Goal: Information Seeking & Learning: Learn about a topic

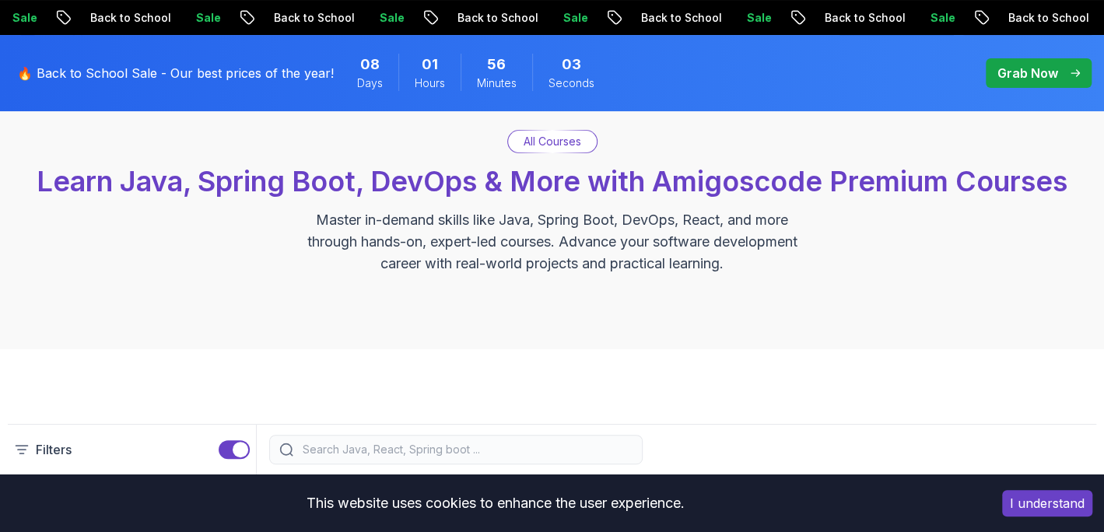
scroll to position [114, 0]
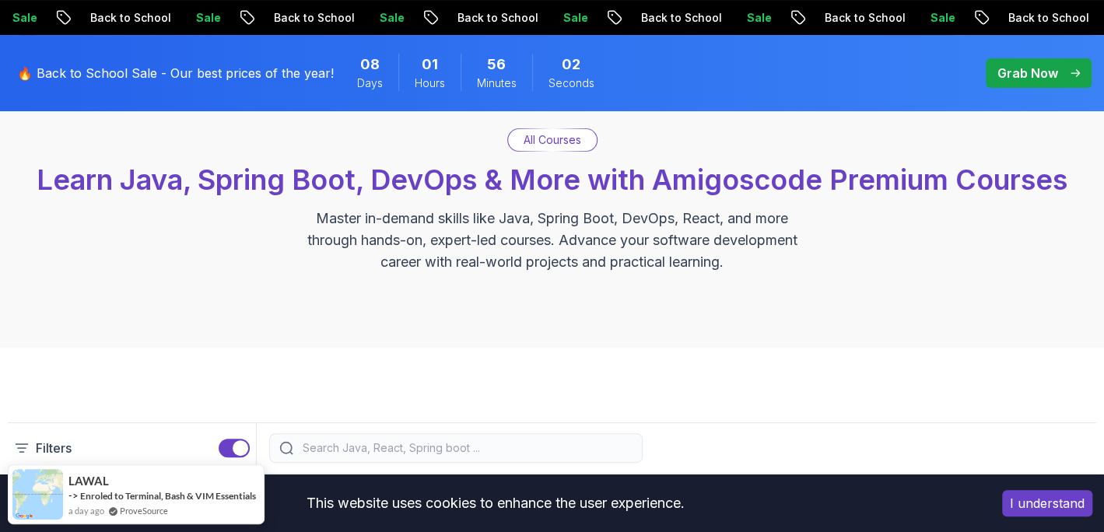
click at [540, 147] on p "All Courses" at bounding box center [553, 140] width 58 height 16
click at [540, 138] on p "All Courses" at bounding box center [553, 140] width 58 height 16
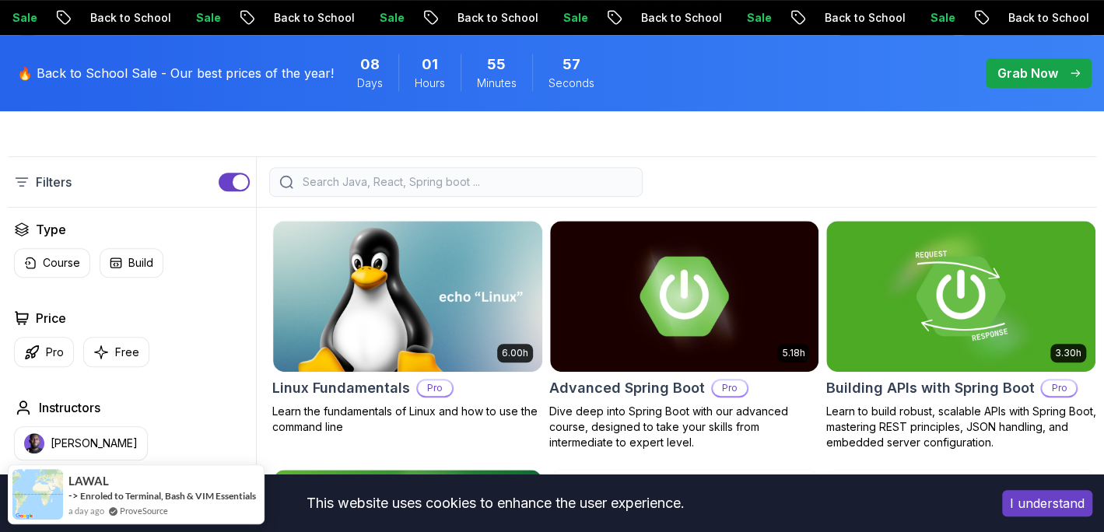
scroll to position [379, 0]
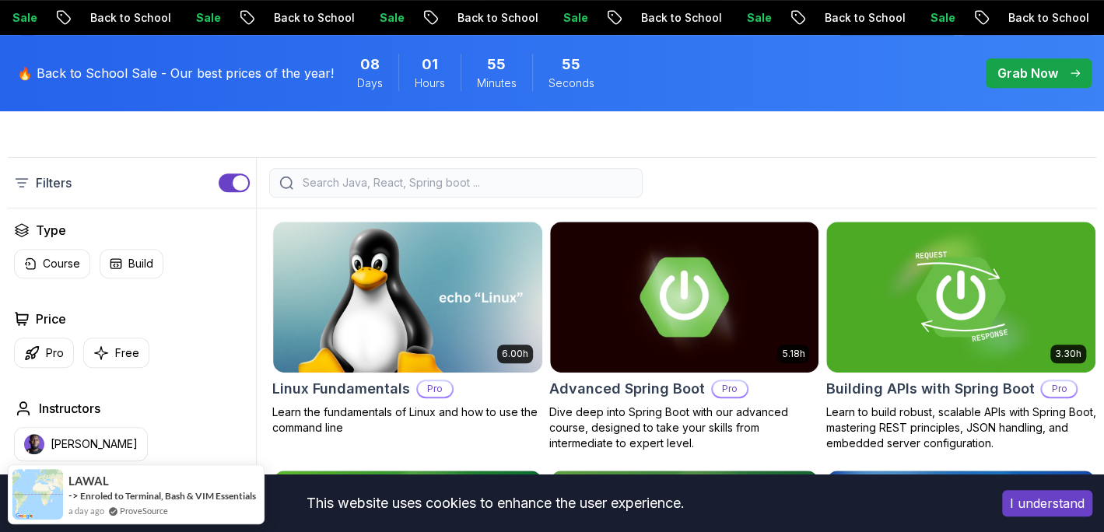
drag, startPoint x: 537, startPoint y: 204, endPoint x: 496, endPoint y: 179, distance: 48.2
click at [496, 179] on div "Filters" at bounding box center [552, 182] width 1089 height 51
click at [496, 179] on input "search" at bounding box center [466, 183] width 333 height 16
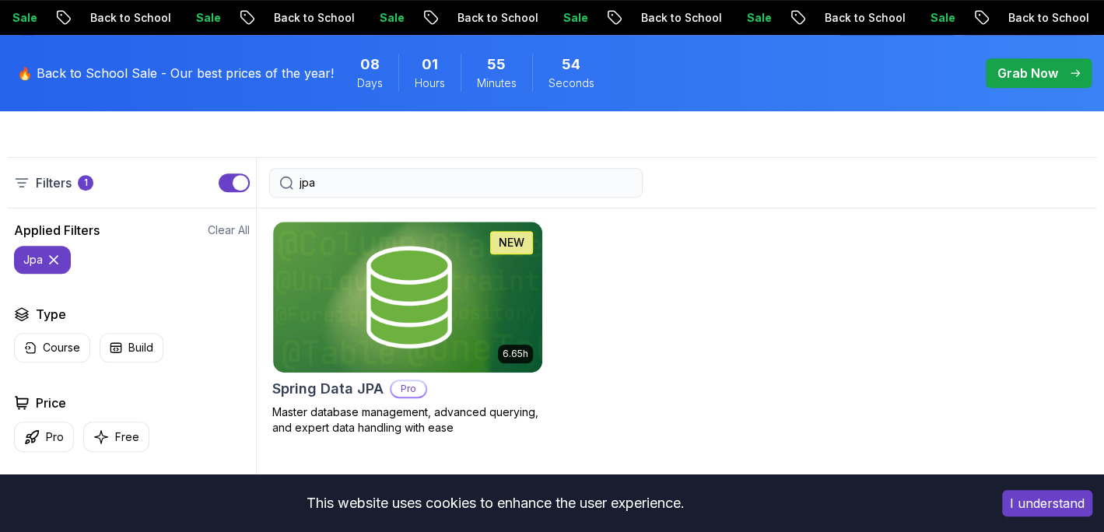
type input "jpa"
click at [435, 266] on img at bounding box center [407, 297] width 282 height 158
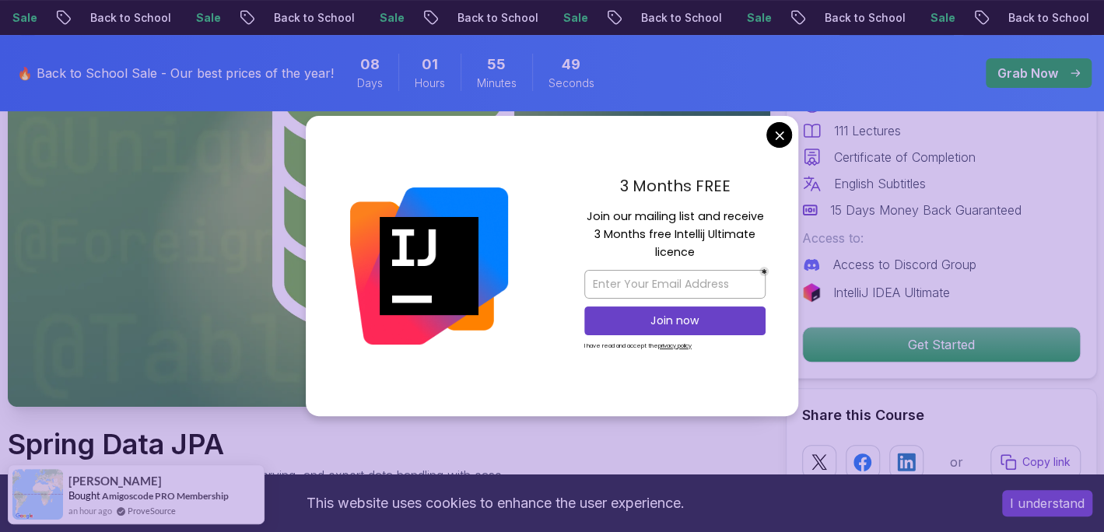
scroll to position [228, 0]
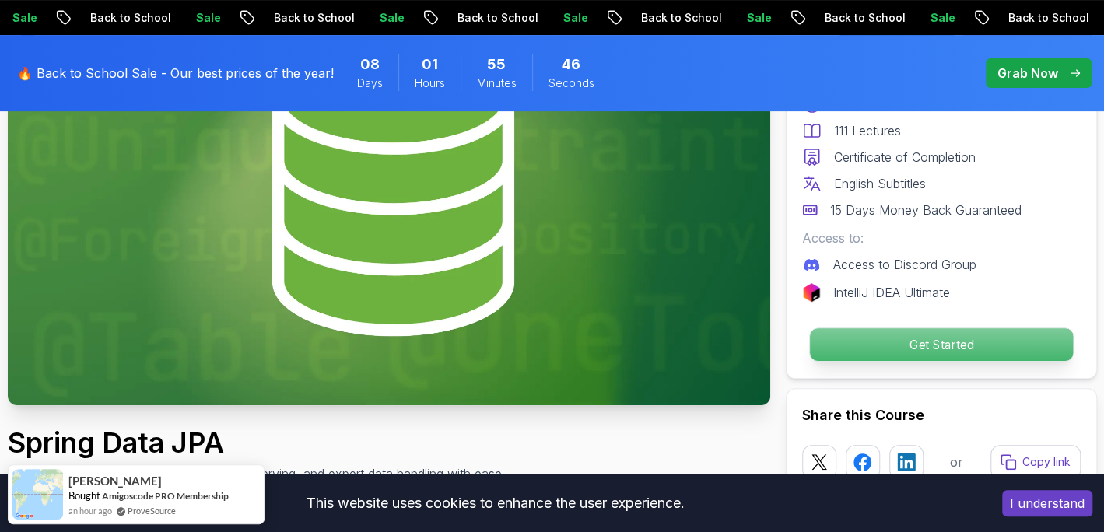
click at [938, 335] on p "Get Started" at bounding box center [940, 344] width 263 height 33
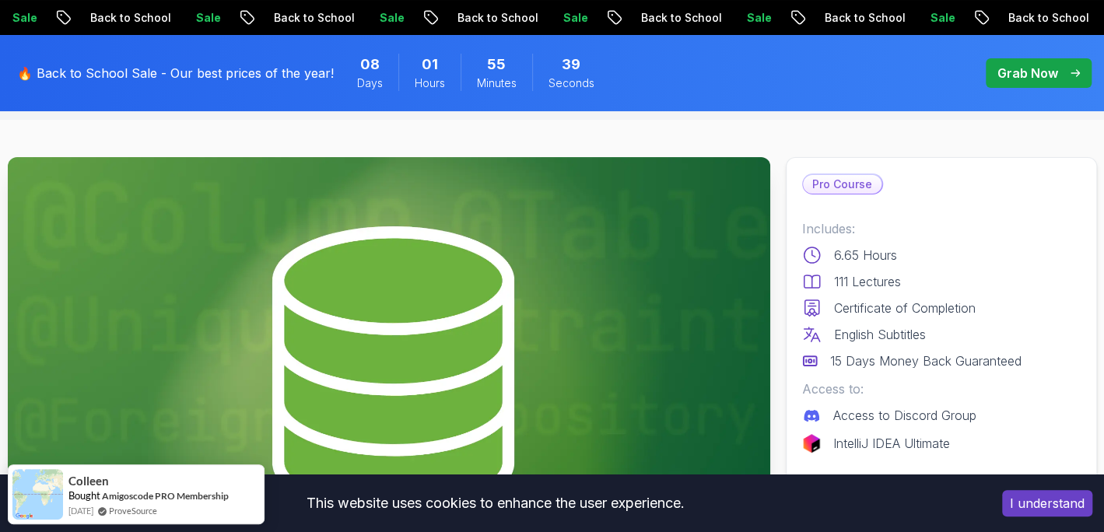
scroll to position [0, 0]
